Goal: Task Accomplishment & Management: Manage account settings

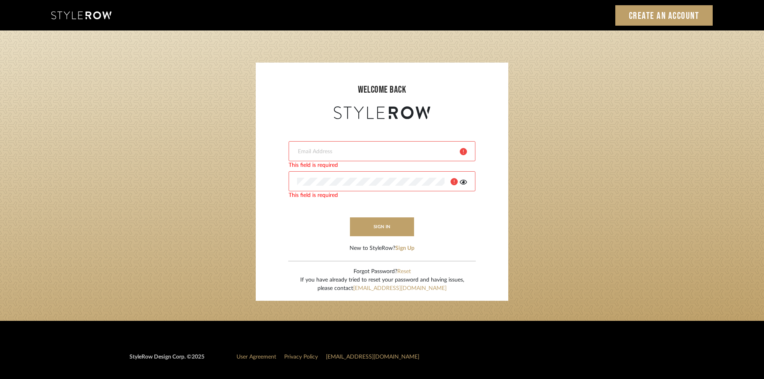
type input "ali.altamash24@gmail.com"
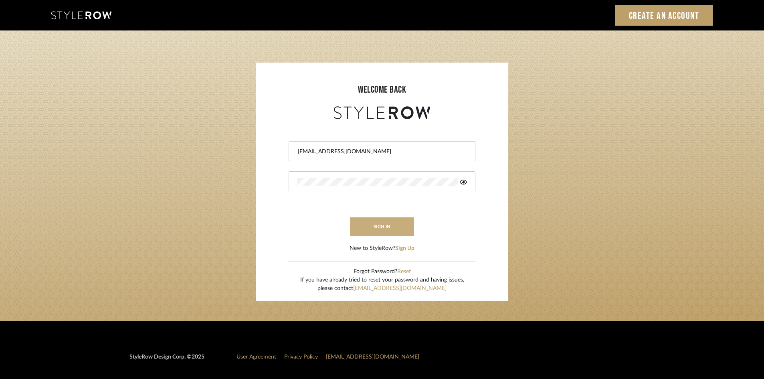
click at [376, 228] on button "sign in" at bounding box center [382, 226] width 64 height 19
click at [387, 241] on form "ali.altamash24@gmail.com sign in New to StyleRow? Sign Up" at bounding box center [382, 186] width 236 height 131
click at [383, 229] on button "sign in" at bounding box center [382, 226] width 64 height 19
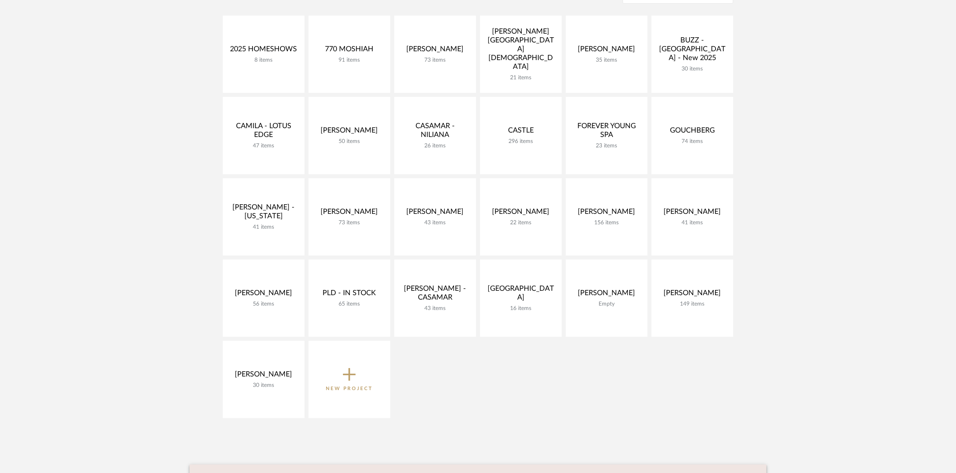
scroll to position [200, 0]
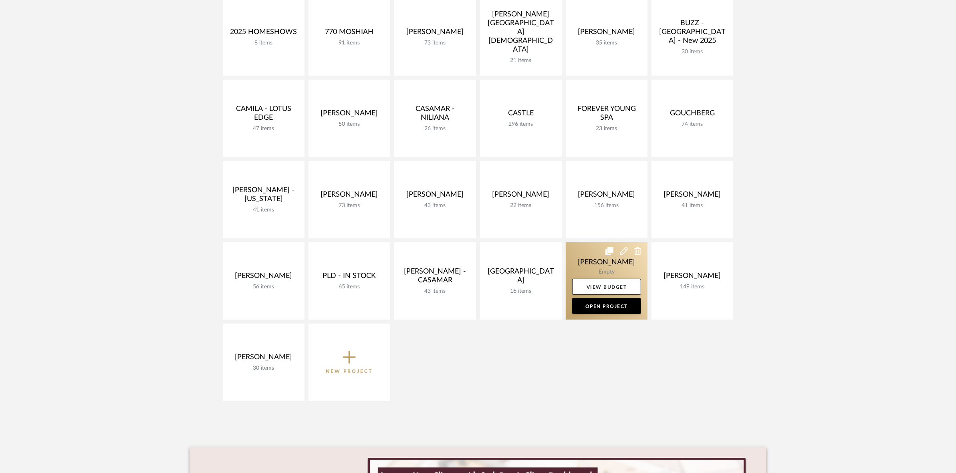
click at [585, 261] on link at bounding box center [607, 280] width 82 height 77
